Goal: Check status: Check status

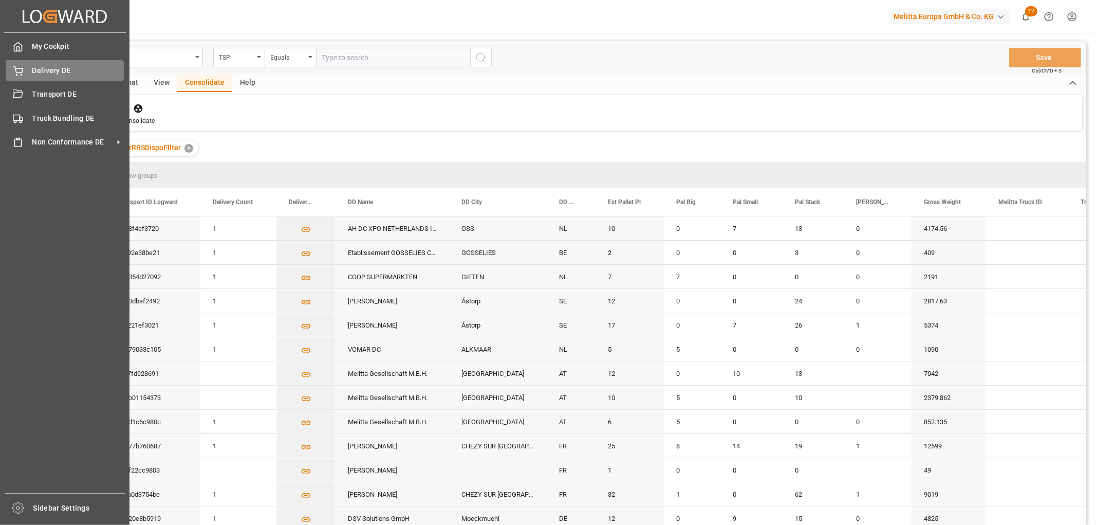
click at [34, 68] on span "Delivery DE" at bounding box center [78, 70] width 92 height 11
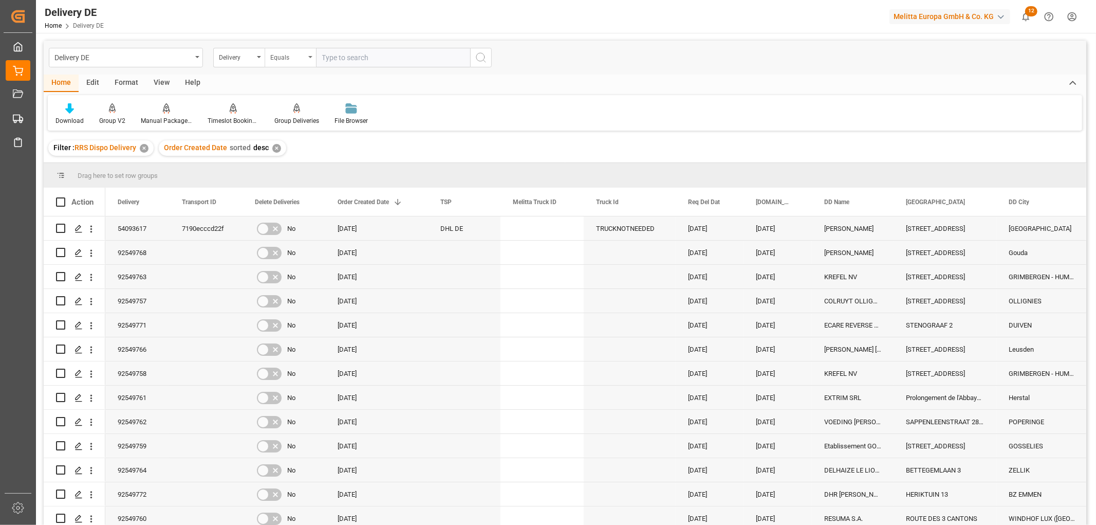
click at [299, 62] on div "Equals" at bounding box center [287, 56] width 35 height 12
click at [302, 172] on div "Starts with" at bounding box center [341, 170] width 153 height 22
click at [337, 56] on input "text" at bounding box center [393, 58] width 154 height 20
type input "92549756"
click at [481, 56] on icon "search button" at bounding box center [481, 57] width 12 height 12
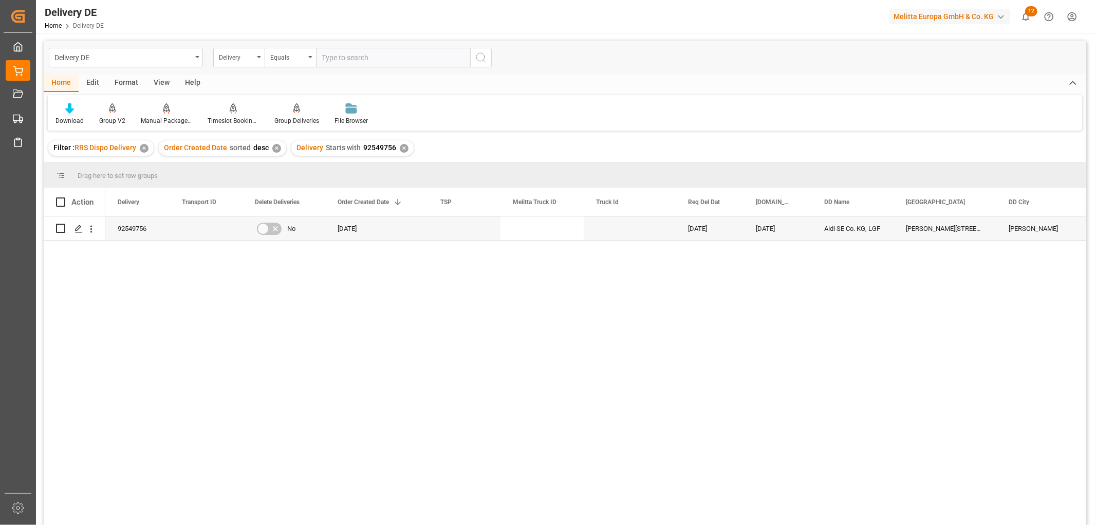
click at [402, 148] on div "✕" at bounding box center [404, 148] width 9 height 9
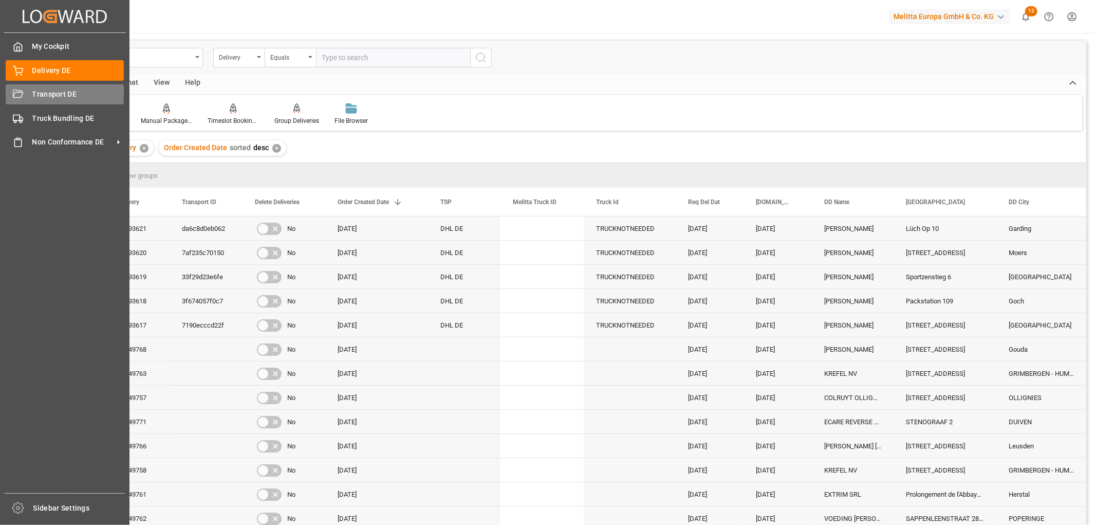
click at [19, 93] on icon at bounding box center [18, 94] width 10 height 10
